Goal: Transaction & Acquisition: Purchase product/service

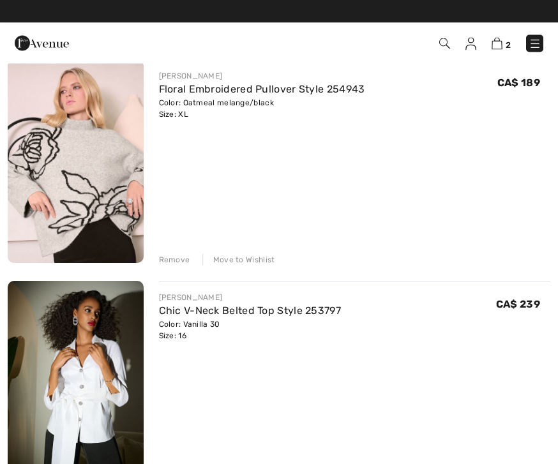
scroll to position [130, 0]
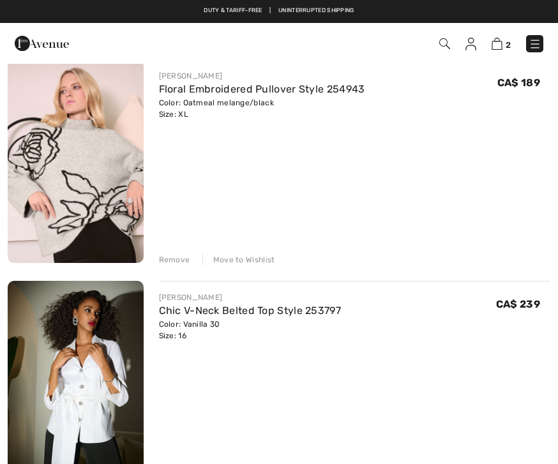
click at [89, 212] on img at bounding box center [76, 161] width 136 height 204
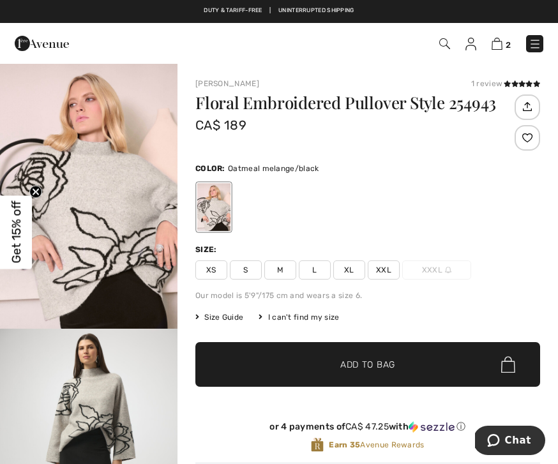
click at [320, 101] on h1 "Floral Embroidered Pullover Style 254943" at bounding box center [353, 102] width 316 height 17
click at [223, 207] on div at bounding box center [213, 207] width 33 height 48
click at [135, 258] on img "1 / 6" at bounding box center [88, 196] width 177 height 266
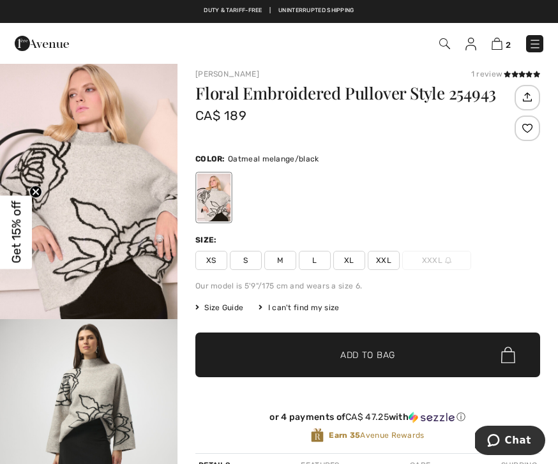
scroll to position [10, 0]
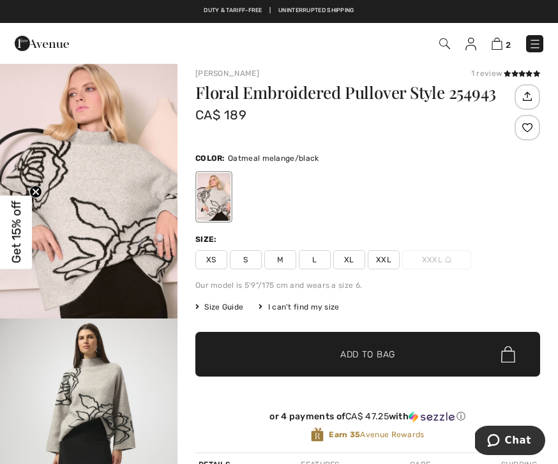
click at [508, 40] on span "2" at bounding box center [507, 45] width 5 height 10
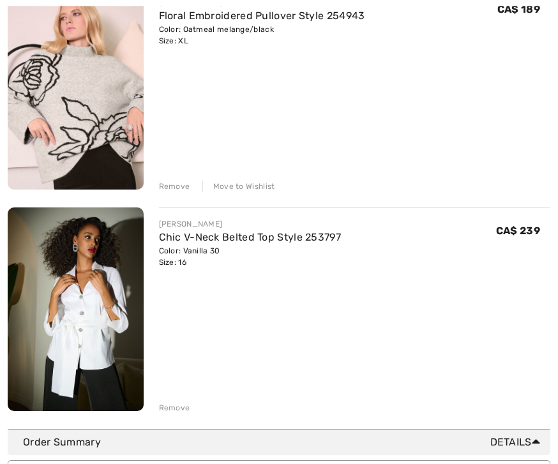
scroll to position [203, 0]
click at [182, 408] on div "Remove" at bounding box center [174, 407] width 31 height 11
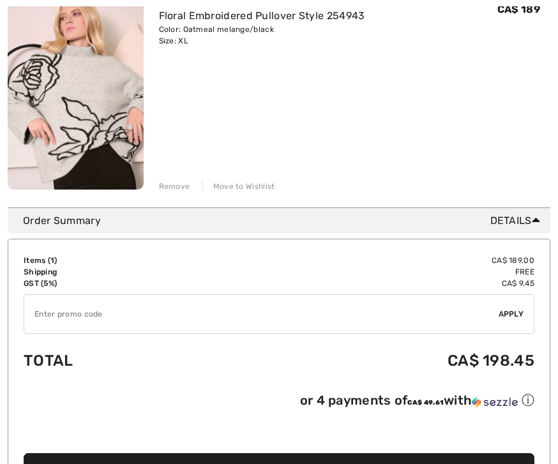
click at [339, 135] on div "JOSEPH RIBKOFF Floral Embroidered Pullover Style 254943 Color: Oatmeal melange/…" at bounding box center [355, 89] width 392 height 206
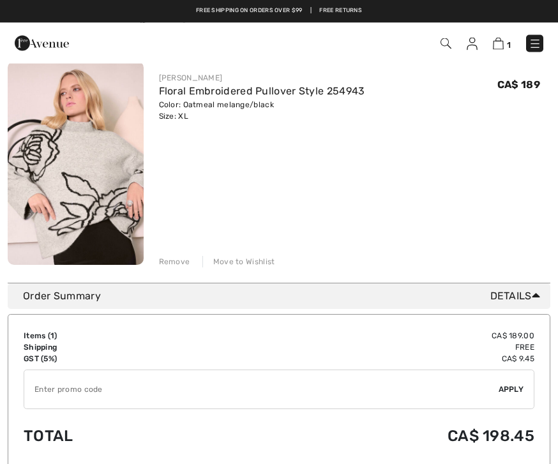
scroll to position [123, 0]
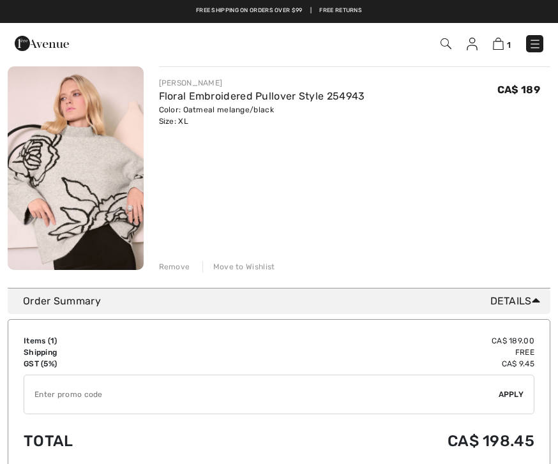
click at [470, 45] on img at bounding box center [471, 44] width 11 height 13
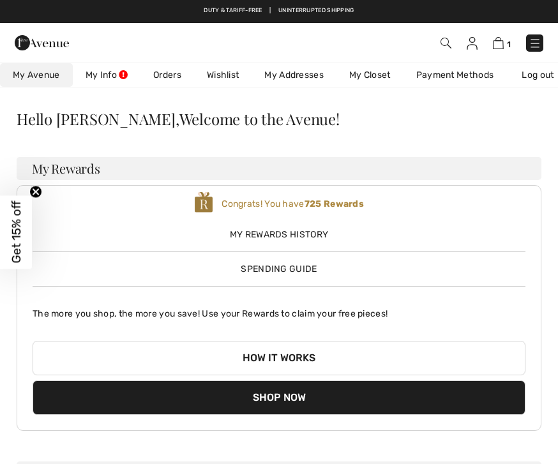
click at [294, 273] on span "Spending Guide" at bounding box center [279, 269] width 76 height 11
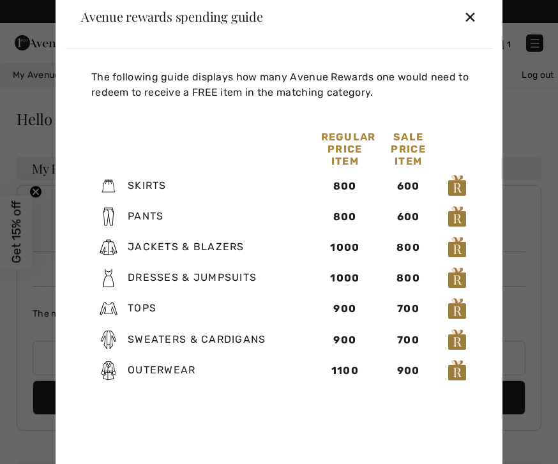
click at [470, 15] on div "✕" at bounding box center [469, 16] width 13 height 27
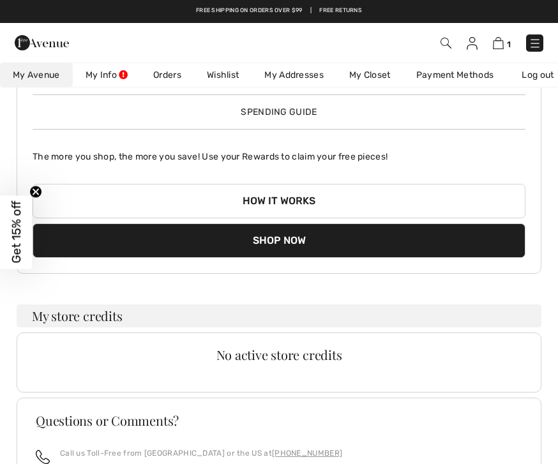
scroll to position [156, 0]
click at [298, 207] on button "How it works" at bounding box center [279, 201] width 493 height 34
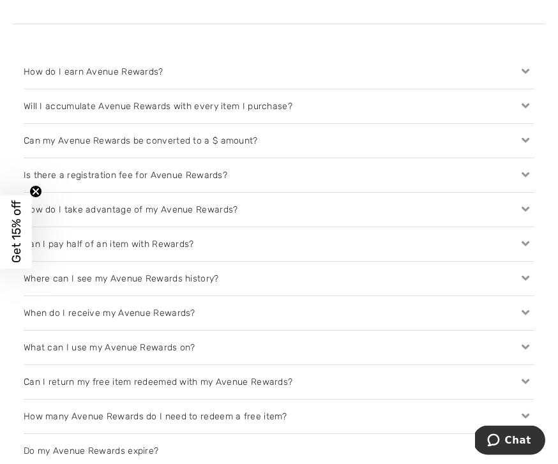
scroll to position [1420, 0]
click at [524, 137] on icon at bounding box center [525, 140] width 18 height 13
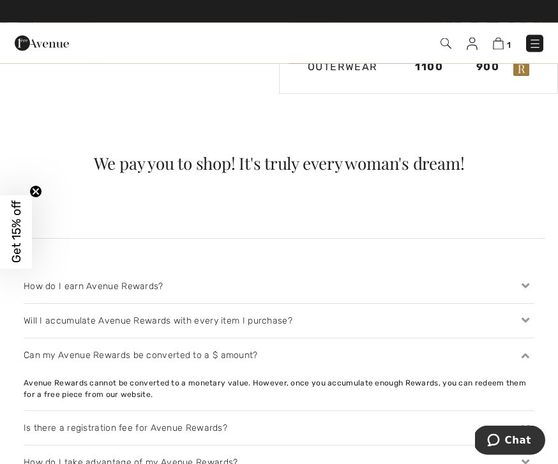
scroll to position [1206, 0]
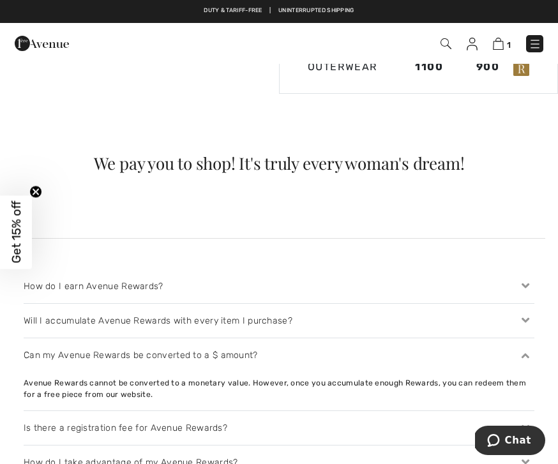
click at [505, 38] on link "1" at bounding box center [502, 43] width 18 height 15
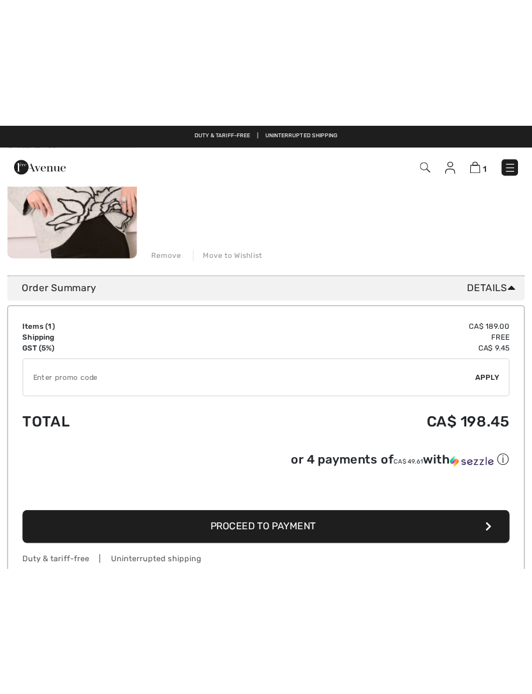
scroll to position [149, 0]
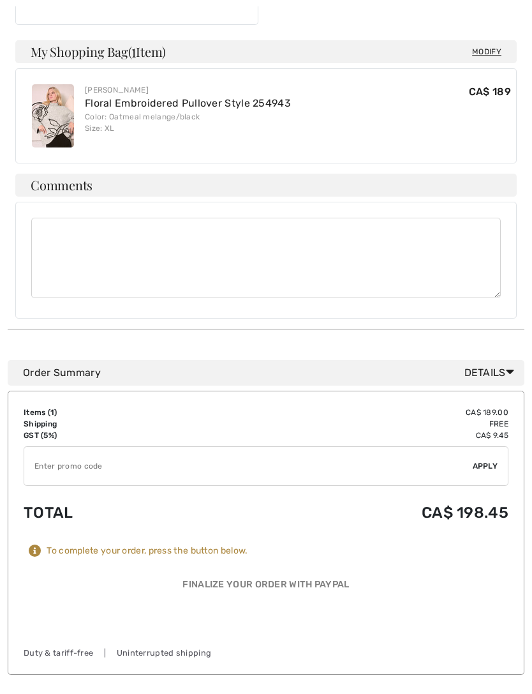
scroll to position [405, 0]
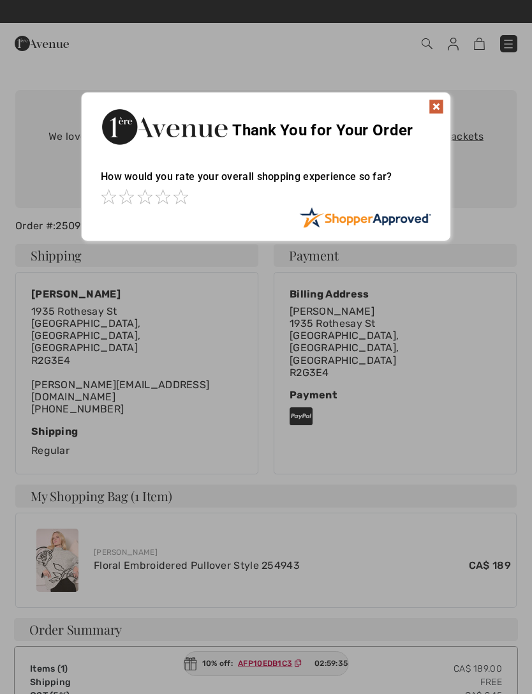
scroll to position [78, 0]
click at [437, 107] on img at bounding box center [436, 107] width 15 height 15
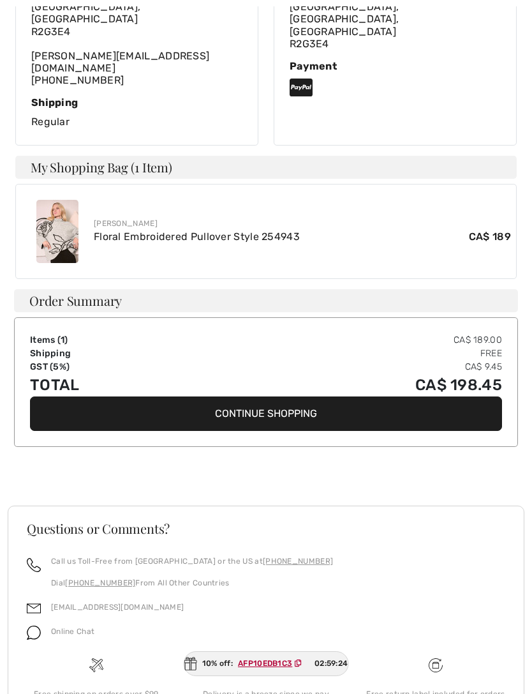
scroll to position [410, 0]
